Goal: Book appointment/travel/reservation

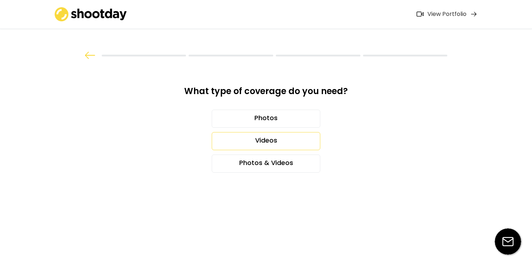
click at [277, 142] on div "Videos" at bounding box center [266, 141] width 109 height 18
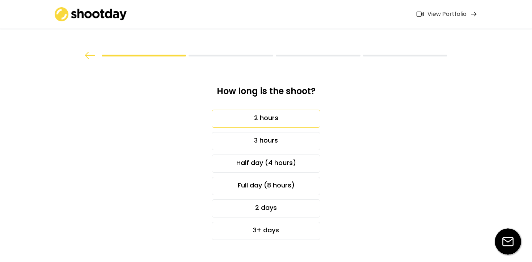
click at [285, 120] on div "2 hours" at bounding box center [266, 119] width 109 height 18
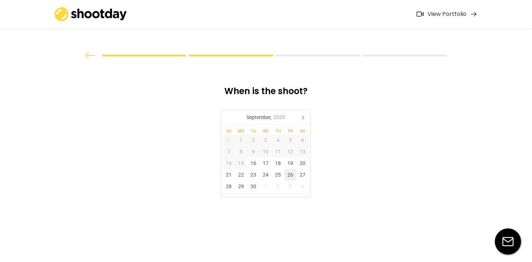
click at [291, 176] on div "26" at bounding box center [290, 175] width 12 height 12
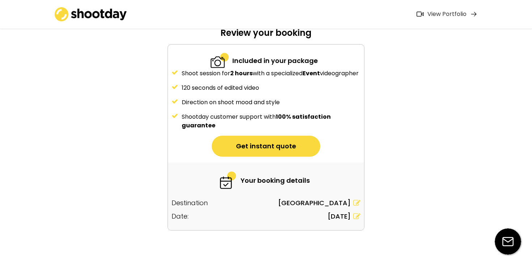
scroll to position [60, 0]
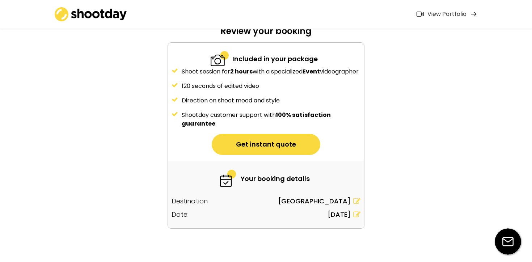
click at [291, 150] on button "Get instant quote" at bounding box center [266, 144] width 109 height 21
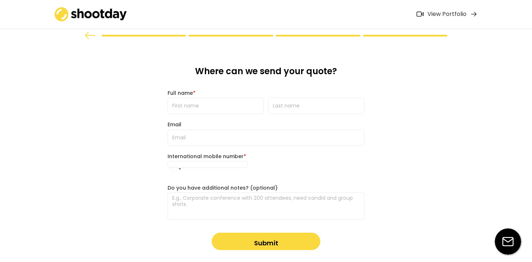
scroll to position [0, 0]
